Goal: Information Seeking & Learning: Learn about a topic

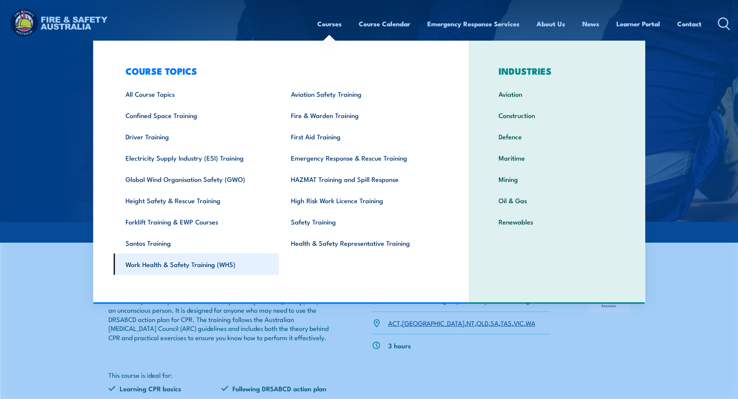
click at [225, 265] on link "Work Health & Safety Training (WHS)" at bounding box center [195, 264] width 165 height 21
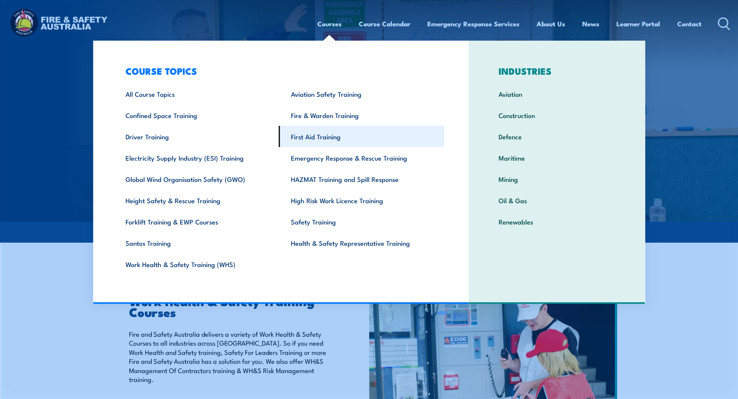
click at [331, 137] on link "First Aid Training" at bounding box center [361, 136] width 165 height 21
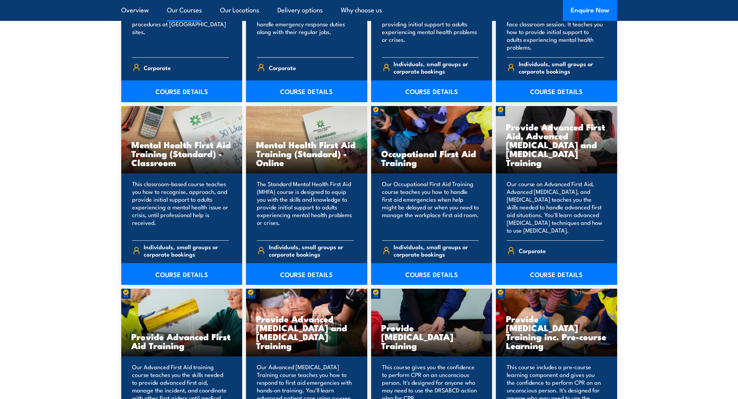
scroll to position [774, 0]
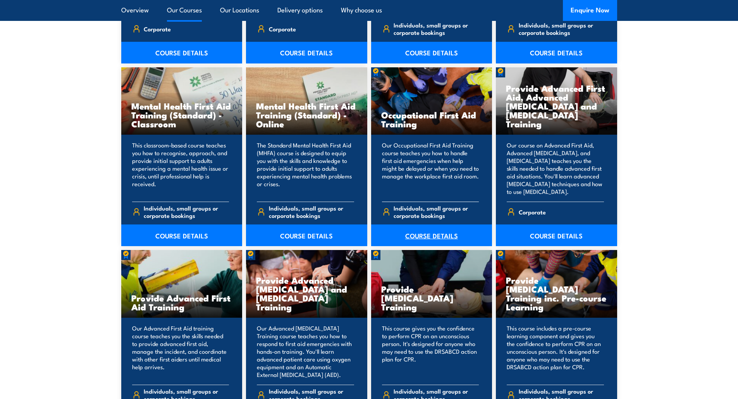
click at [421, 237] on link "COURSE DETAILS" at bounding box center [431, 236] width 121 height 22
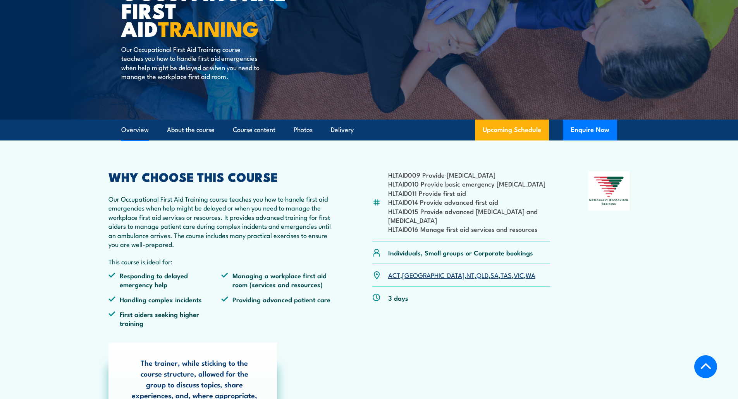
scroll to position [194, 0]
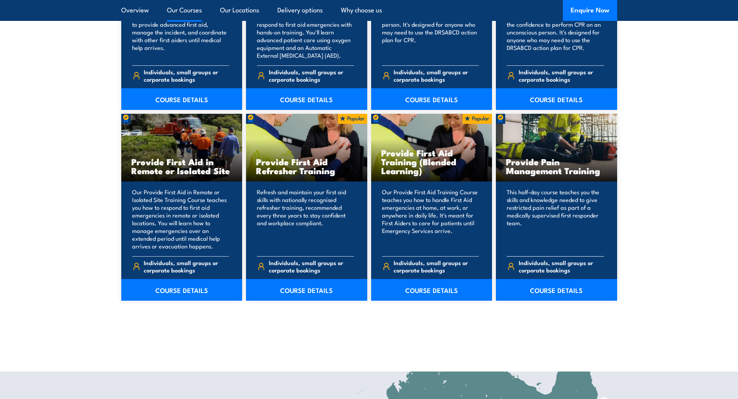
scroll to position [1123, 0]
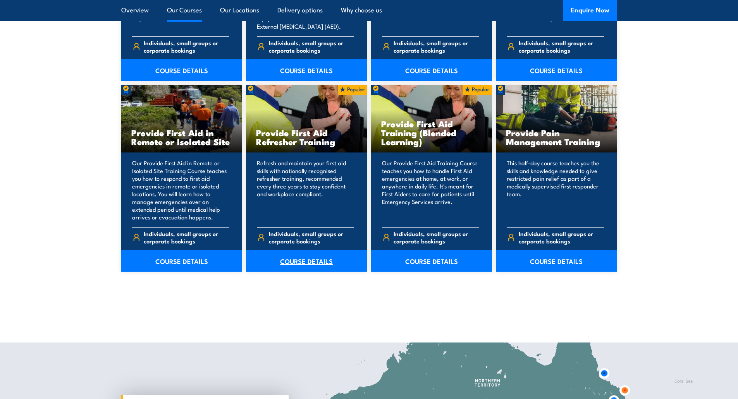
click at [301, 259] on link "COURSE DETAILS" at bounding box center [306, 261] width 121 height 22
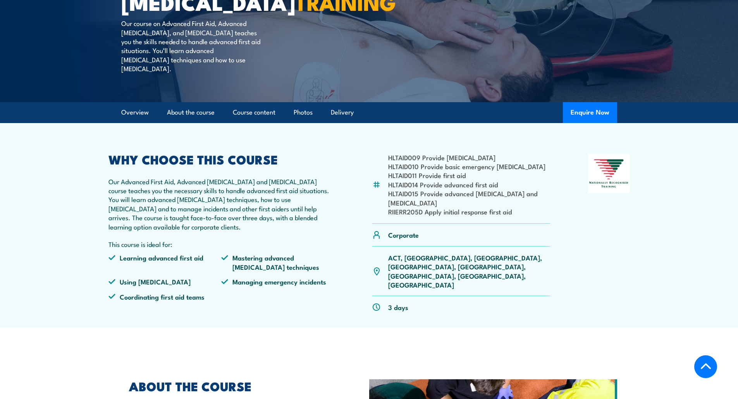
scroll to position [194, 0]
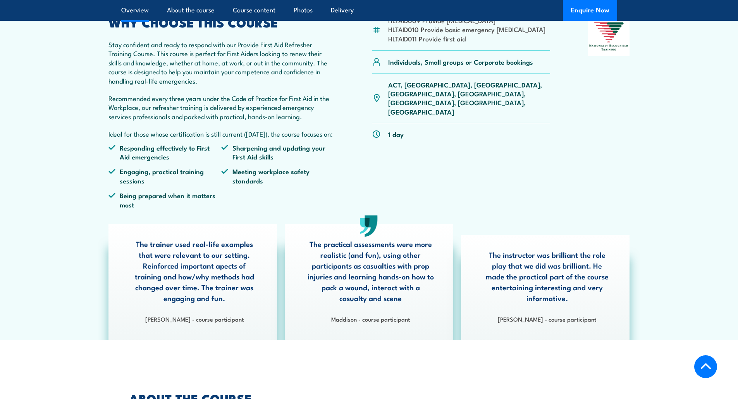
scroll to position [271, 0]
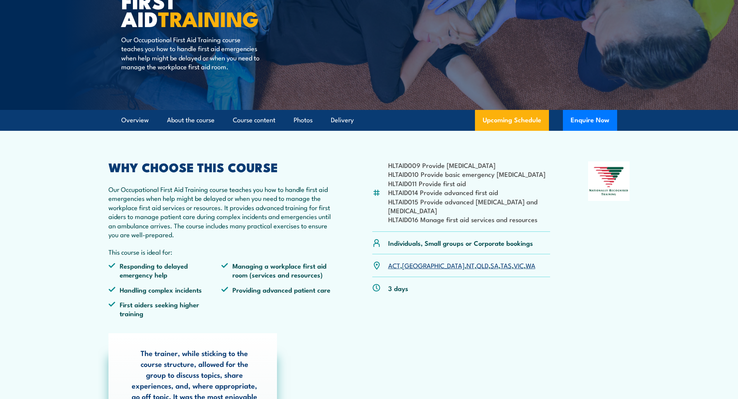
scroll to position [116, 0]
